Goal: Transaction & Acquisition: Purchase product/service

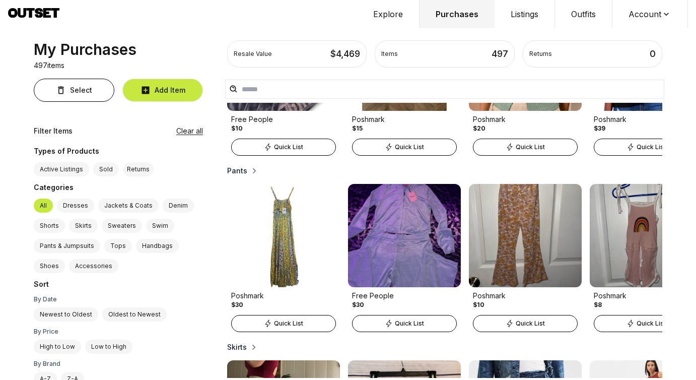
scroll to position [24, 0]
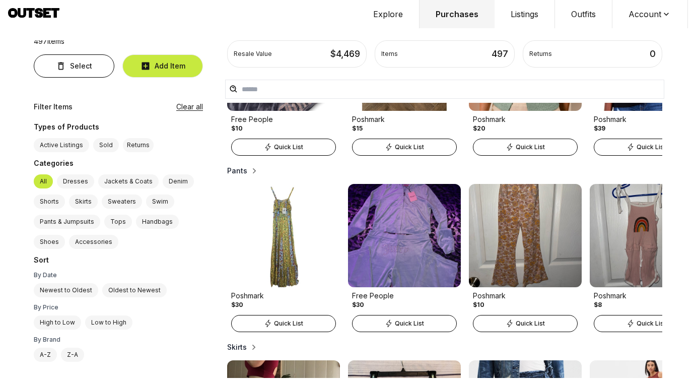
click at [114, 293] on label "Oldest to Newest" at bounding box center [134, 290] width 64 height 14
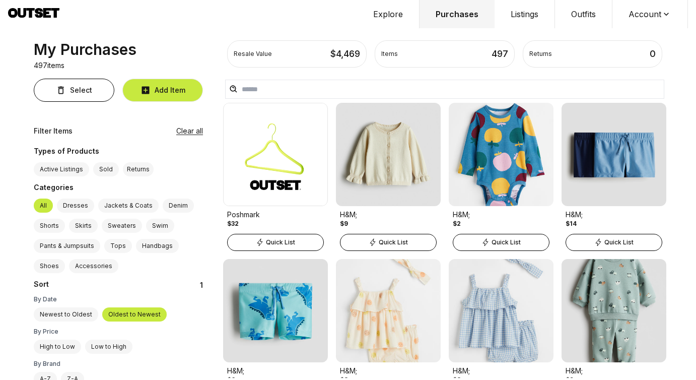
scroll to position [159, 0]
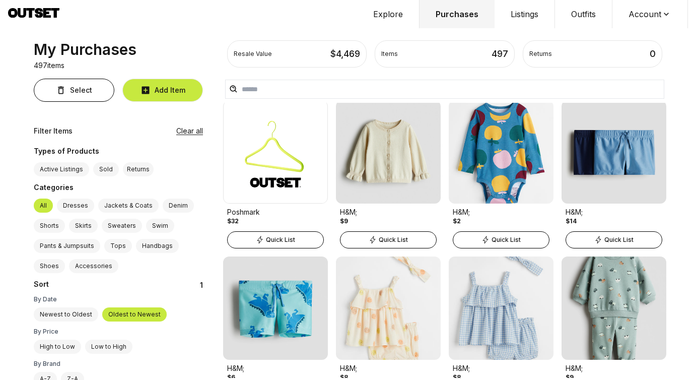
click at [410, 145] on img at bounding box center [388, 151] width 105 height 103
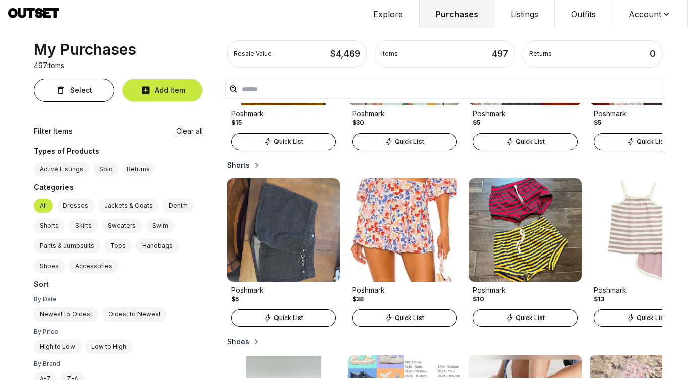
scroll to position [1137, 0]
